Goal: Task Accomplishment & Management: Manage account settings

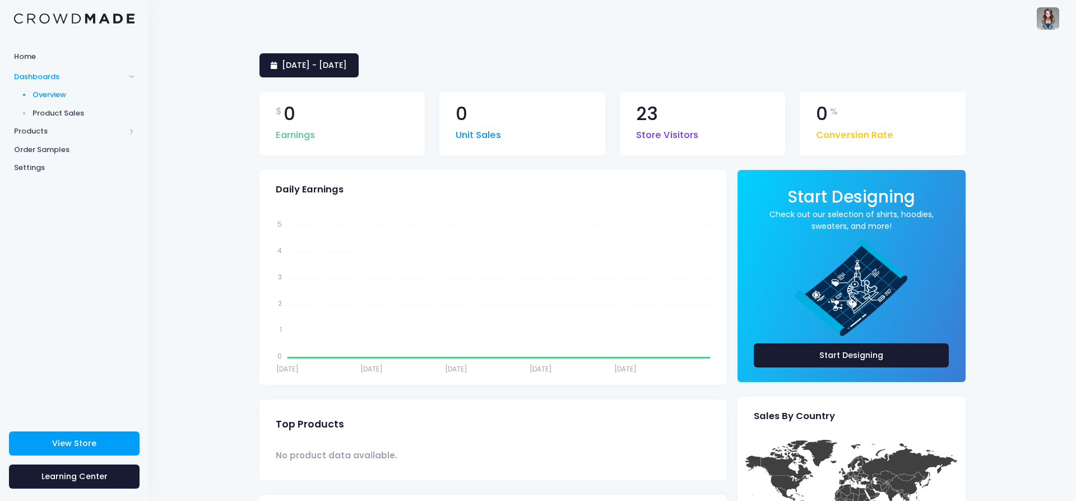
drag, startPoint x: 1028, startPoint y: 21, endPoint x: 1052, endPoint y: 21, distance: 24.7
click at [1029, 21] on div "BrittanyBabbles [EMAIL_ADDRESS][DOMAIN_NAME] BrittanyBabbles Settings Sign Out" at bounding box center [1041, 18] width 37 height 36
click at [1052, 21] on img at bounding box center [1048, 18] width 22 height 22
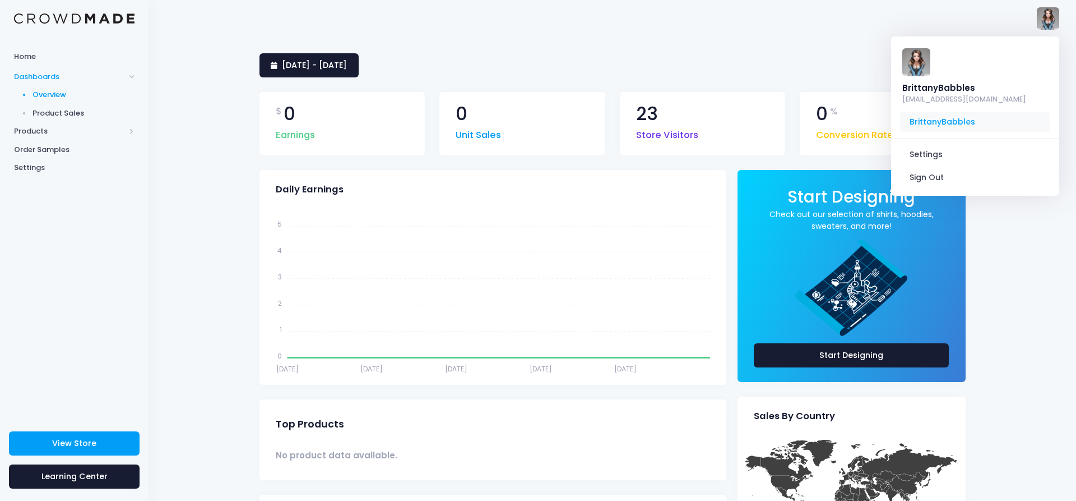
click at [956, 112] on span "BrittanyBabbles" at bounding box center [975, 122] width 150 height 21
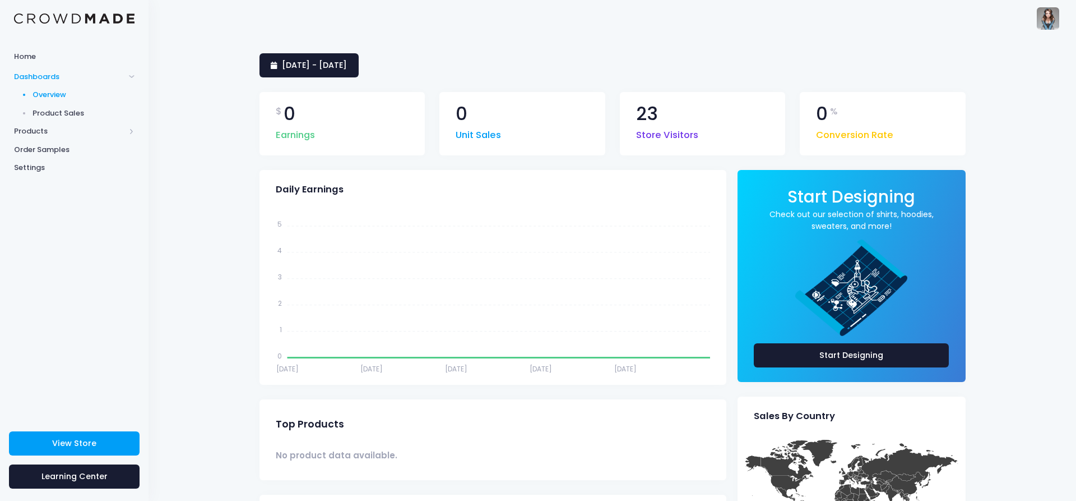
click at [1049, 24] on img at bounding box center [1048, 18] width 22 height 22
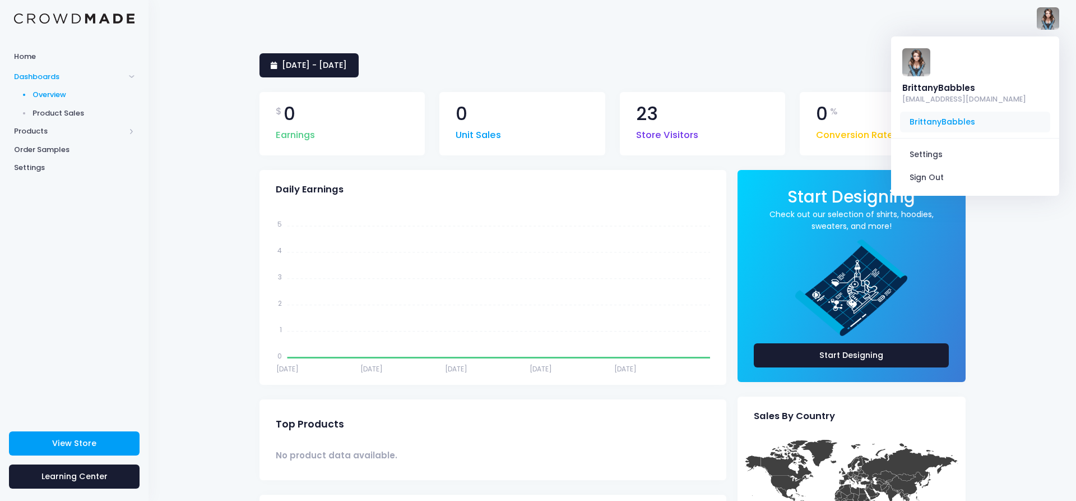
click at [950, 112] on span "BrittanyBabbles" at bounding box center [975, 122] width 150 height 21
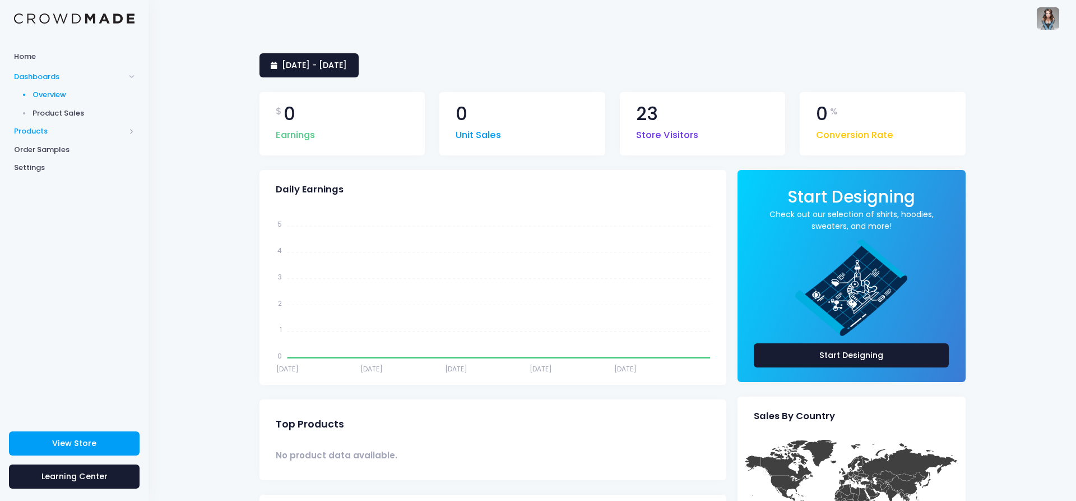
click at [45, 131] on span "Products" at bounding box center [69, 131] width 111 height 11
click at [54, 165] on span "Storefront" at bounding box center [84, 167] width 103 height 11
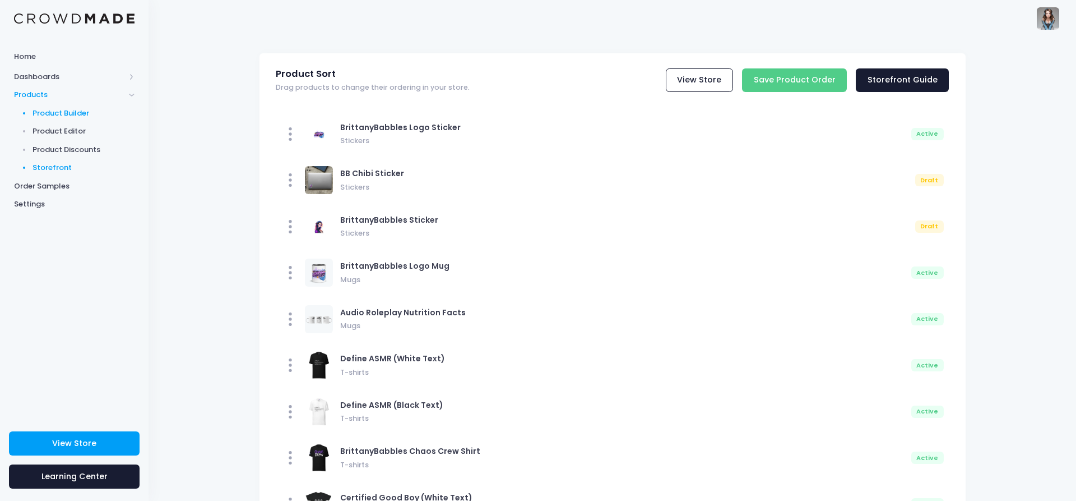
click at [65, 111] on span "Product Builder" at bounding box center [84, 113] width 103 height 11
click at [57, 130] on span "Product Editor" at bounding box center [84, 131] width 103 height 11
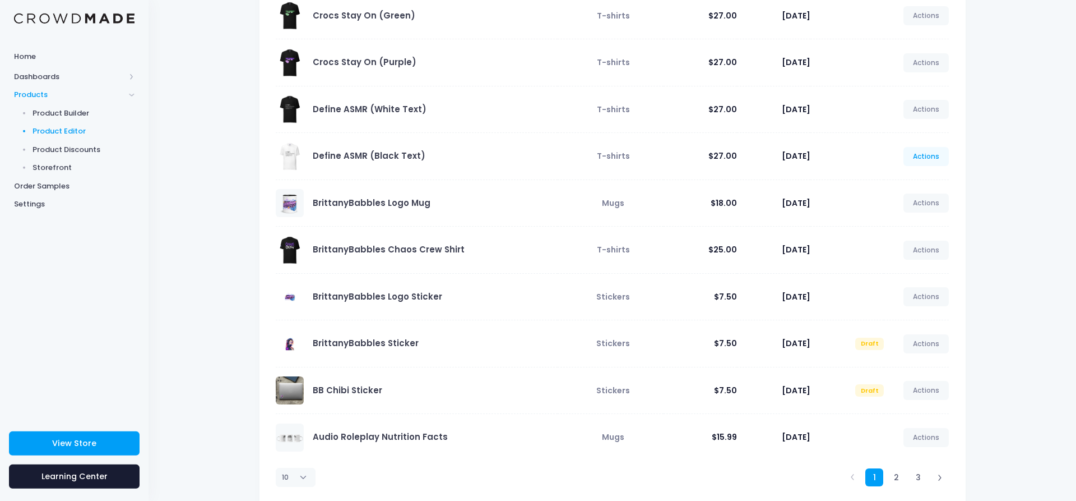
scroll to position [168, 0]
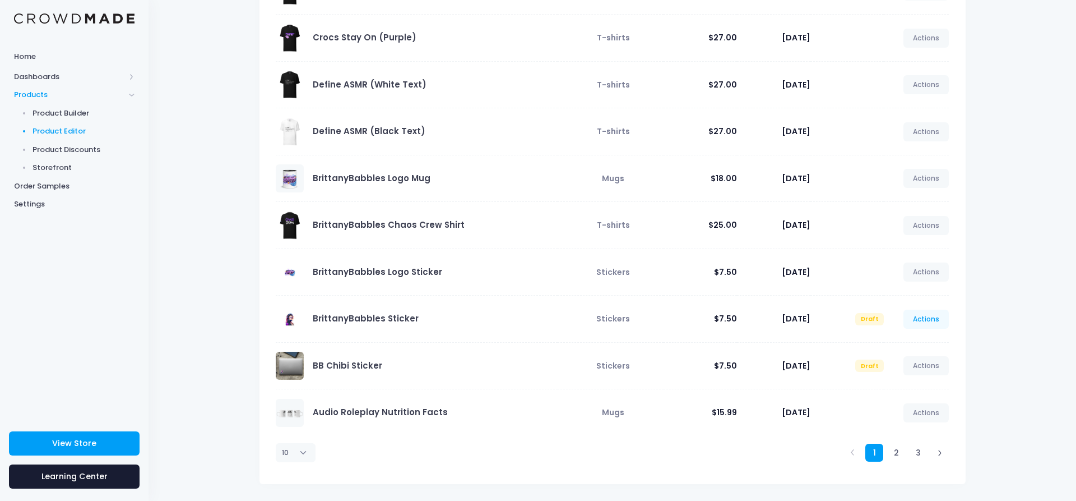
click at [931, 320] on link "Actions" at bounding box center [927, 318] width 46 height 19
click at [901, 344] on link "Edit" at bounding box center [914, 345] width 59 height 20
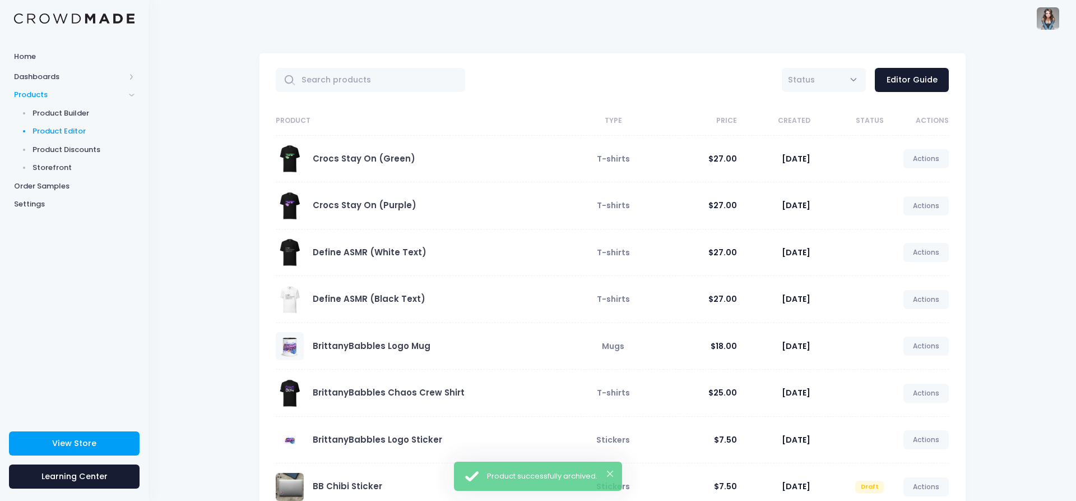
scroll to position [168, 0]
